Goal: Information Seeking & Learning: Learn about a topic

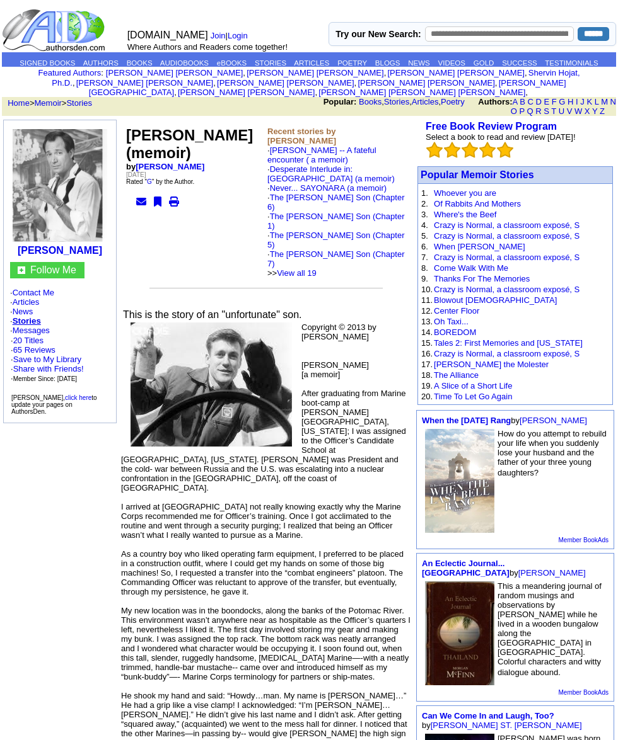
click at [280, 325] on img at bounding box center [210, 385] width 161 height 124
click at [256, 359] on img at bounding box center [210, 385] width 161 height 124
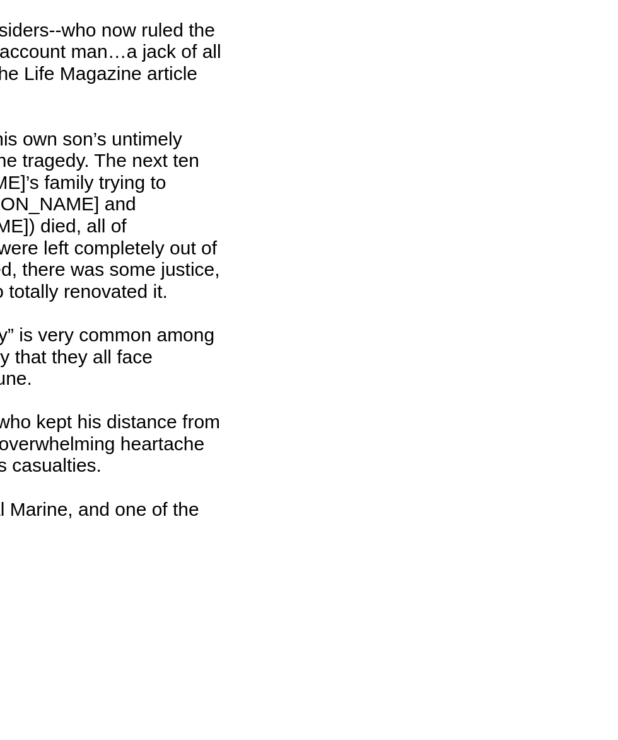
scroll to position [2462, 0]
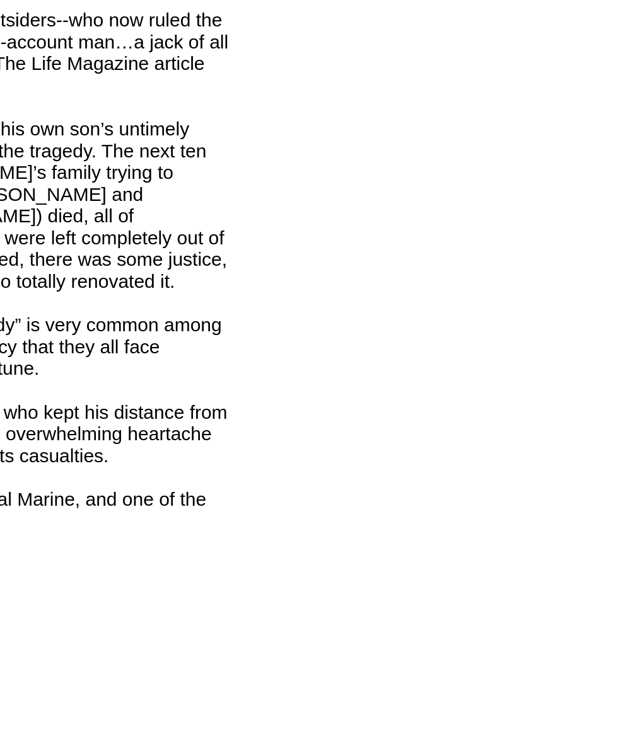
scroll to position [2465, 0]
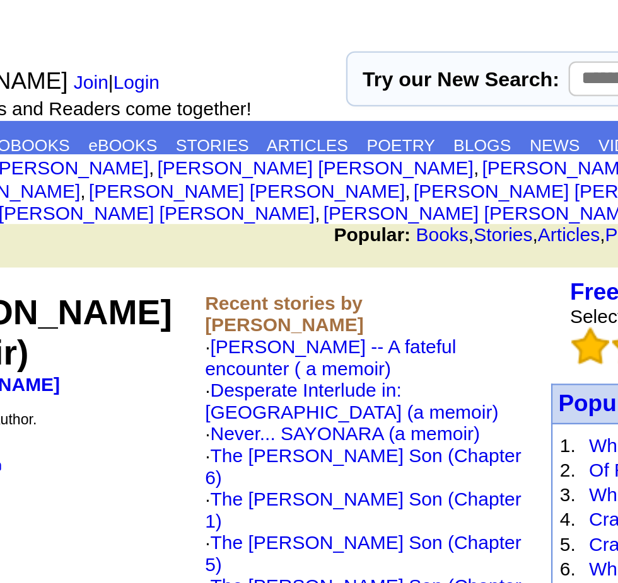
scroll to position [0, 0]
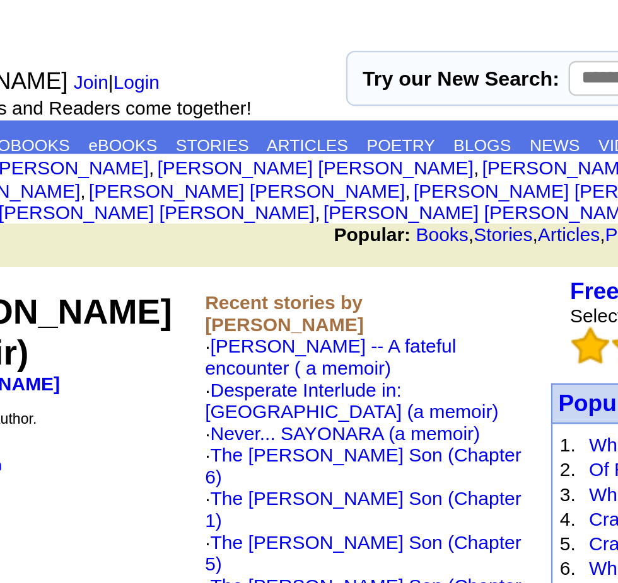
click at [318, 88] on link "[PERSON_NAME]" at bounding box center [421, 92] width 207 height 9
